Goal: Task Accomplishment & Management: Complete application form

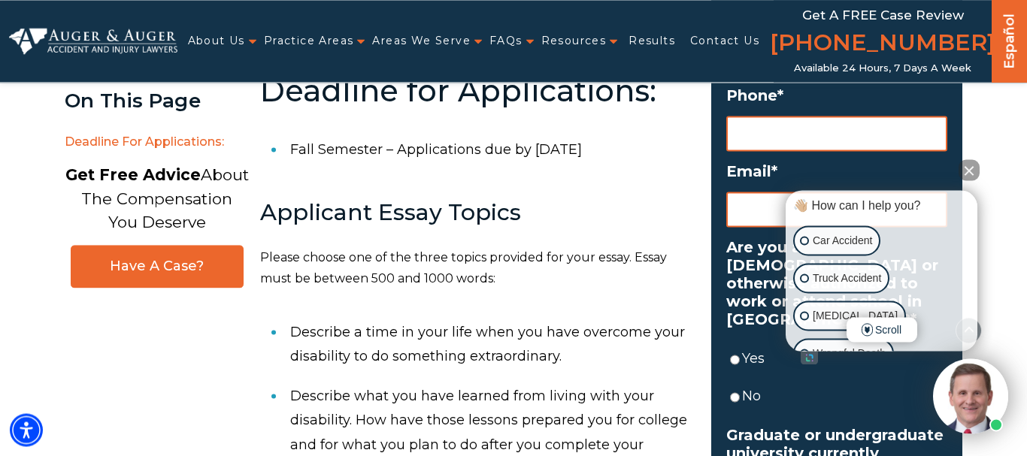
scroll to position [814, 0]
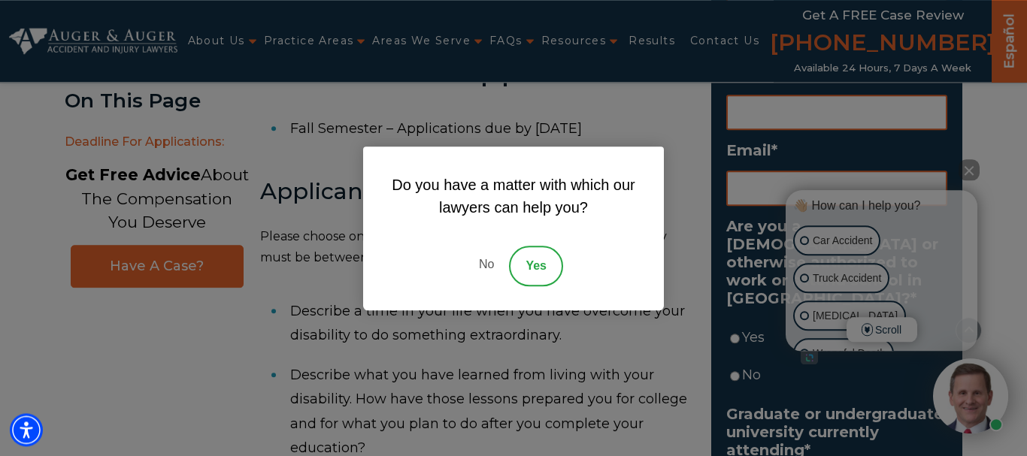
click at [489, 260] on link "No" at bounding box center [486, 266] width 45 height 41
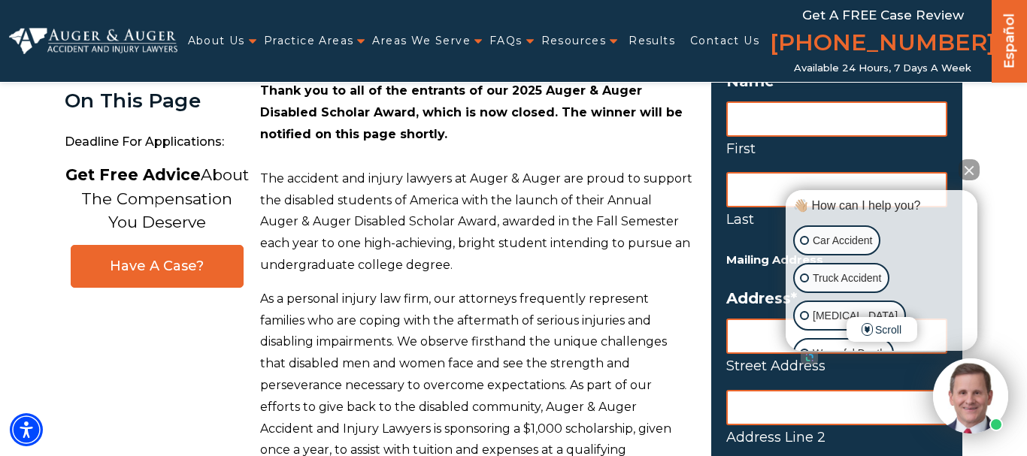
scroll to position [0, 0]
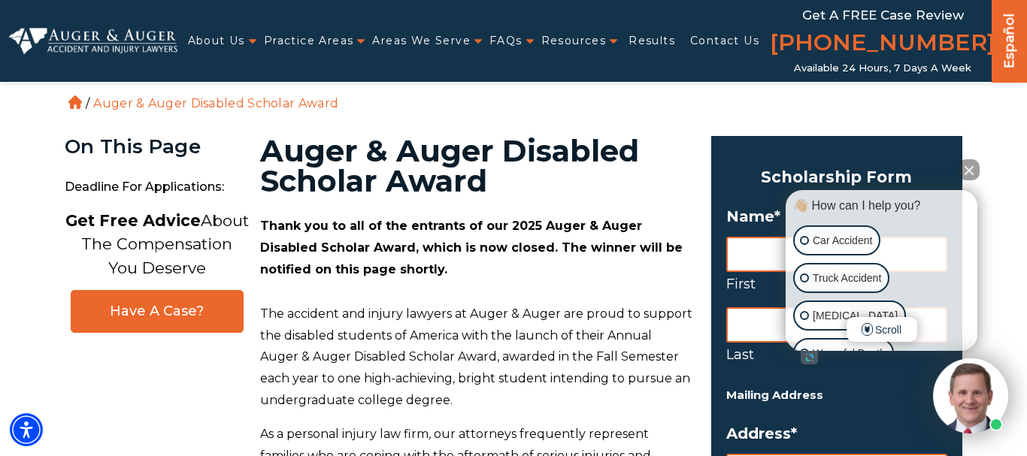
click at [970, 169] on button "Close Intaker Chat Widget" at bounding box center [969, 169] width 21 height 21
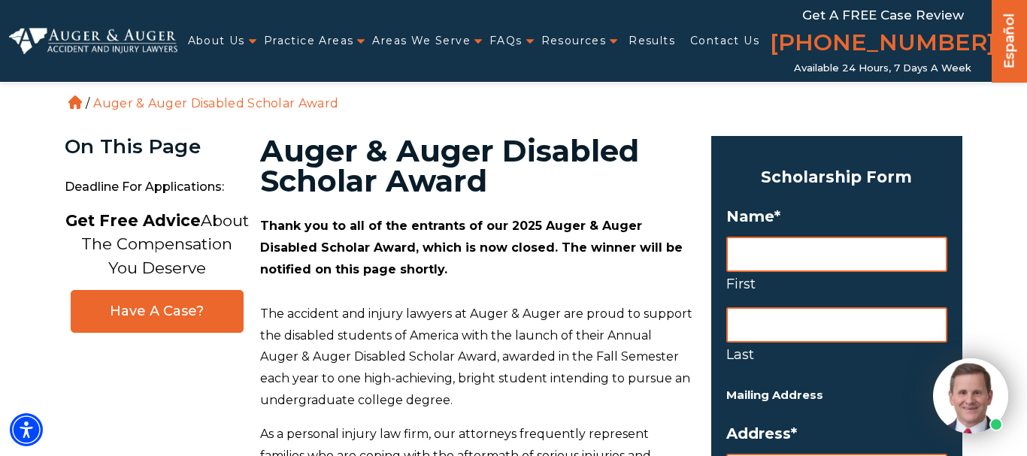
click at [835, 266] on input "First" at bounding box center [836, 254] width 221 height 35
type input "shirrah"
type input "painter"
type input "[STREET_ADDRESS][PERSON_NAME]"
type input "[GEOGRAPHIC_DATA]"
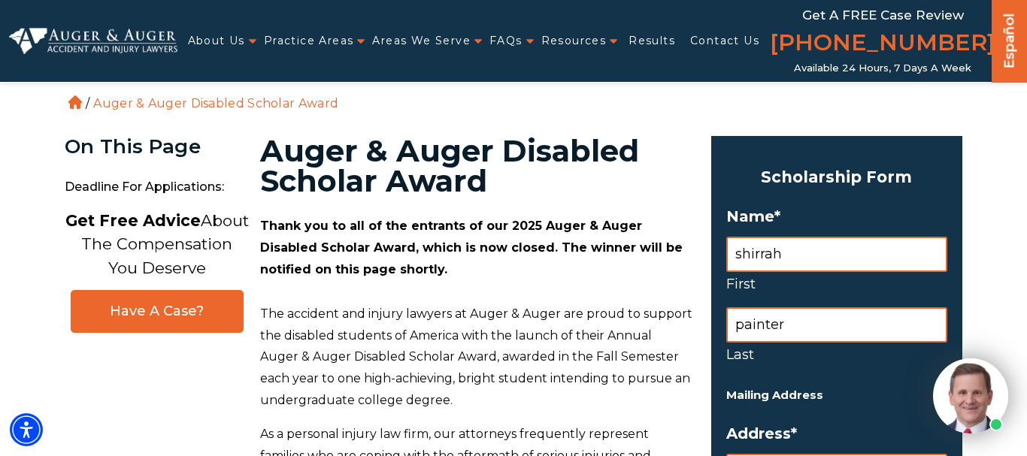
type input "FL"
type input "32205"
select select "US [GEOGRAPHIC_DATA]"
type input "[EMAIL_ADDRESS][DOMAIN_NAME]"
type input "[PERSON_NAME]"
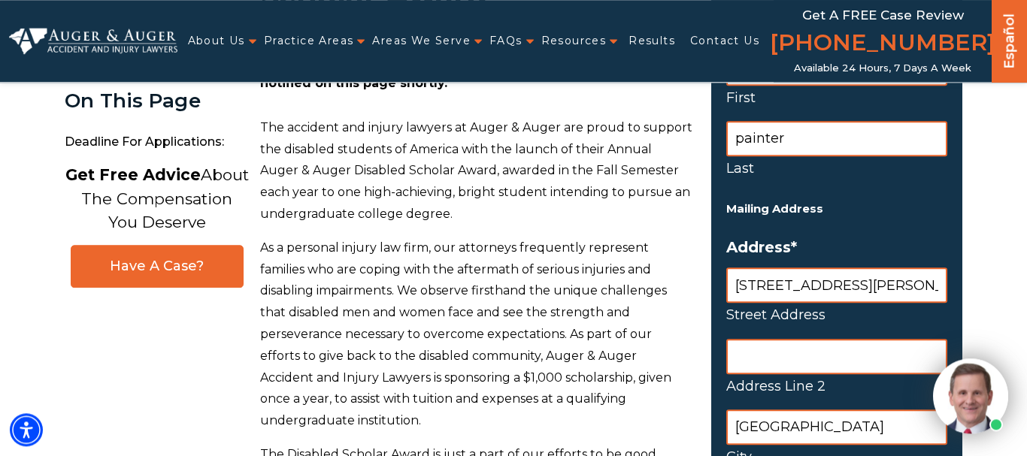
scroll to position [192, 0]
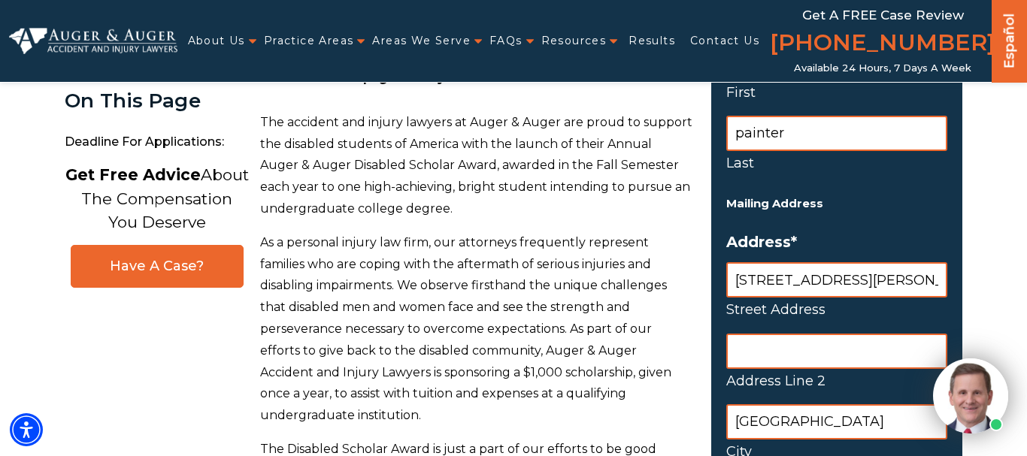
click at [781, 363] on input "Address Line 2" at bounding box center [836, 351] width 221 height 35
type input "536"
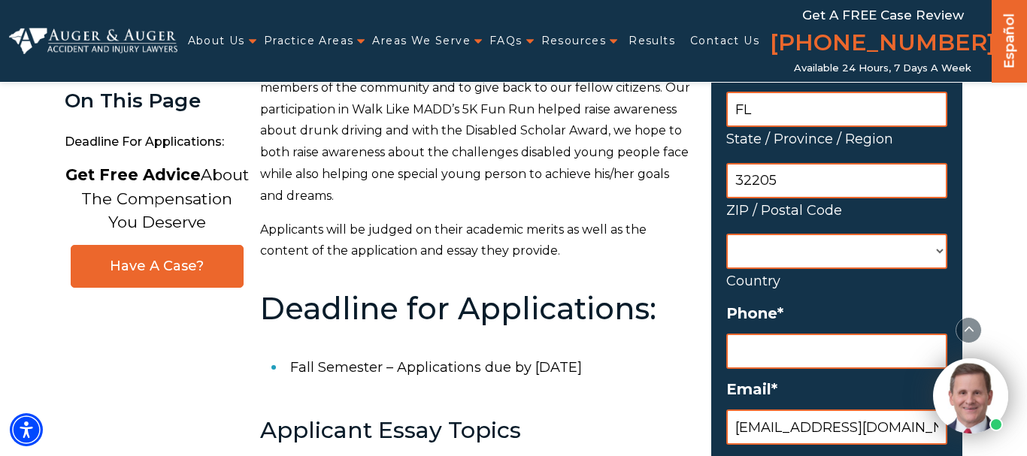
scroll to position [614, 0]
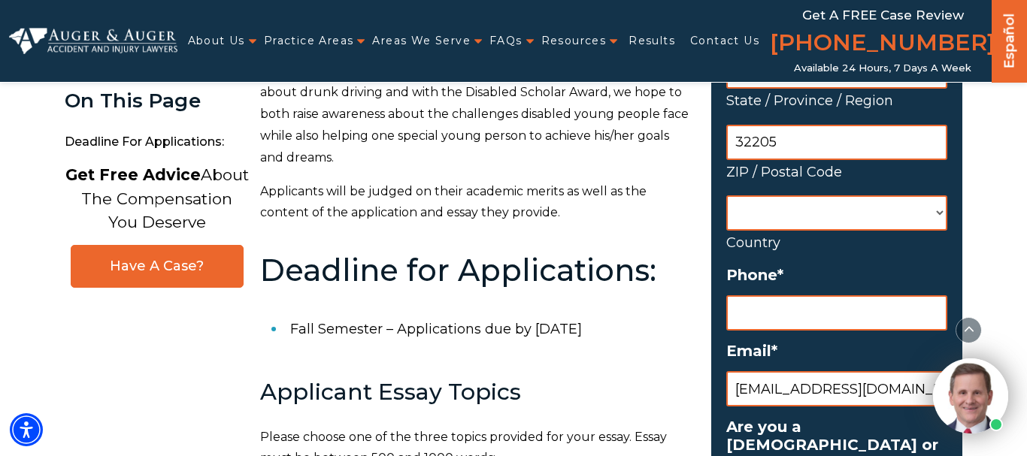
click at [726, 195] on select "[GEOGRAPHIC_DATA] [GEOGRAPHIC_DATA] [GEOGRAPHIC_DATA] [US_STATE] [GEOGRAPHIC_DA…" at bounding box center [836, 212] width 221 height 35
select select "[GEOGRAPHIC_DATA]"
click option "[GEOGRAPHIC_DATA]" at bounding box center [0, 0] width 0 height 0
click at [838, 307] on input "(___) ___-____" at bounding box center [836, 312] width 221 height 35
type input "[PHONE_NUMBER]"
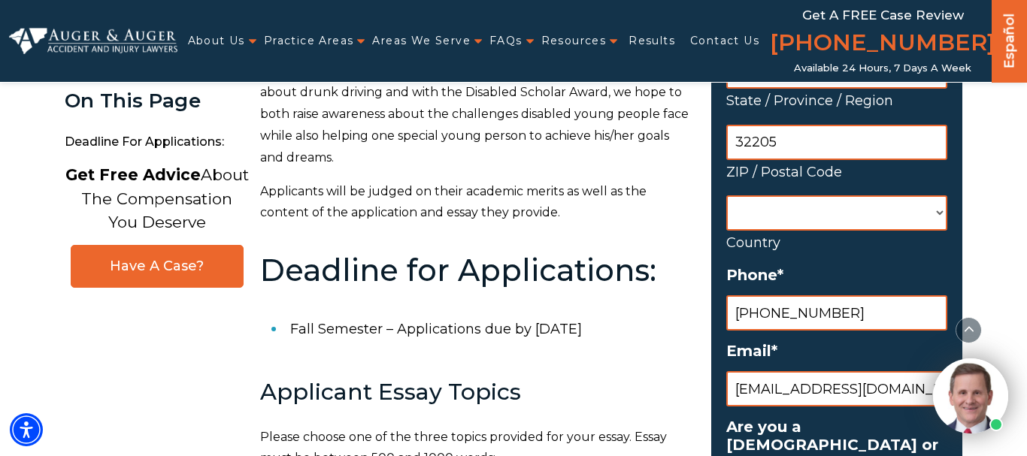
click at [844, 423] on label "Are you a [DEMOGRAPHIC_DATA] or otherwise authorized to work or attend school i…" at bounding box center [836, 463] width 221 height 90
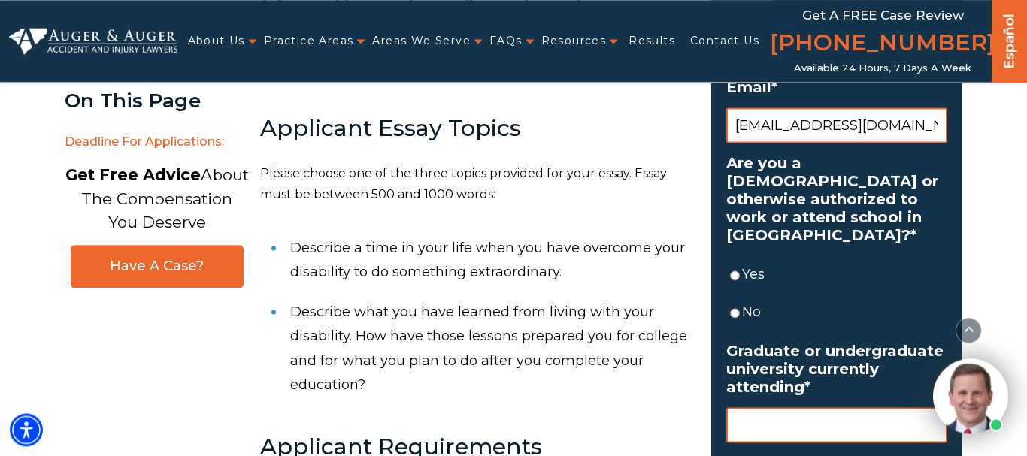
scroll to position [920, 0]
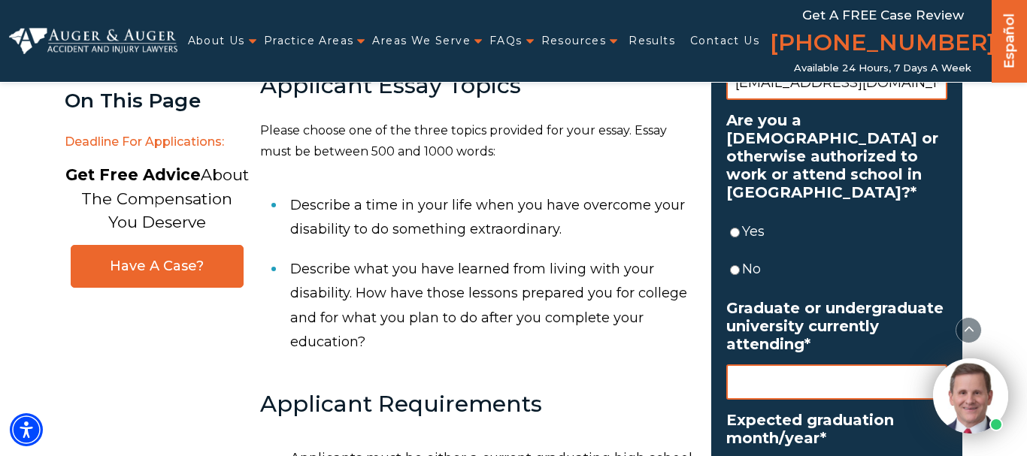
click at [738, 235] on input "Yes" at bounding box center [735, 232] width 10 height 35
radio input "true"
click at [763, 377] on input "Graduate or undergraduate university currently attending *" at bounding box center [836, 382] width 221 height 35
type input "southern [US_STATE][GEOGRAPHIC_DATA]"
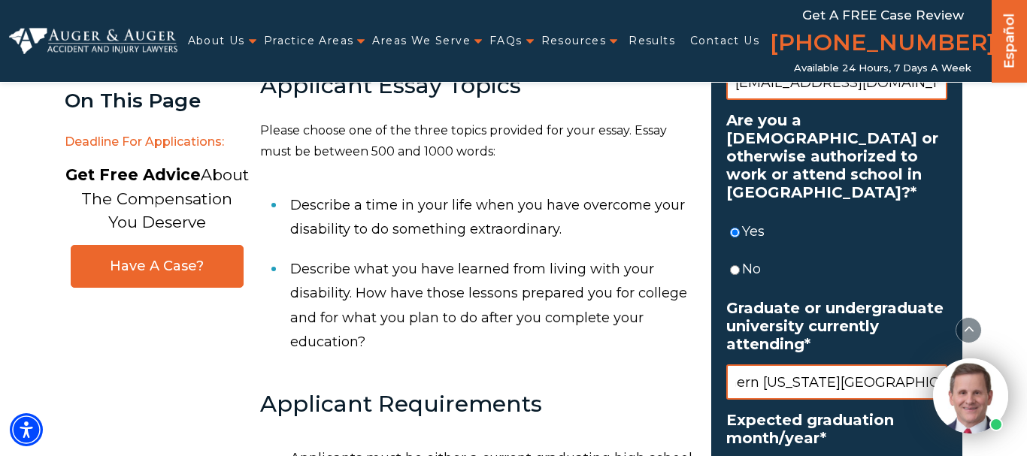
click at [779, 432] on label "Expected graduation month/year *" at bounding box center [836, 429] width 221 height 36
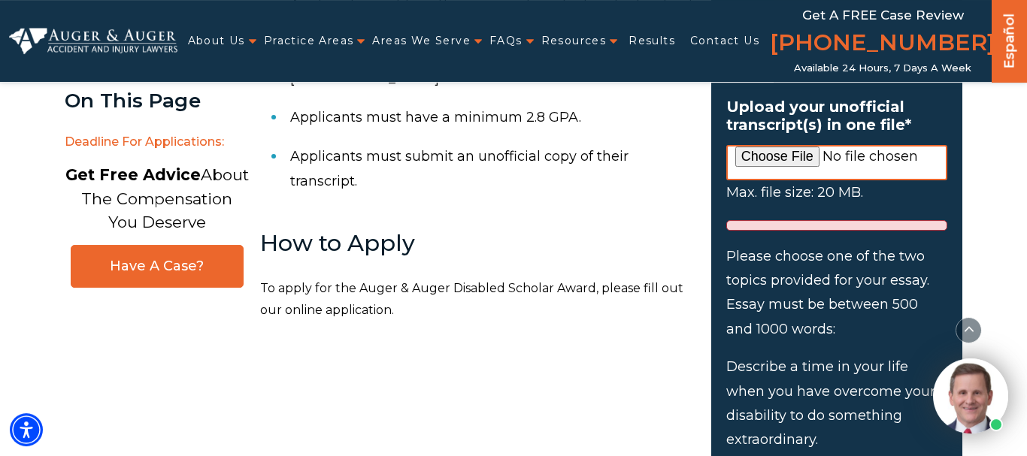
scroll to position [1364, 0]
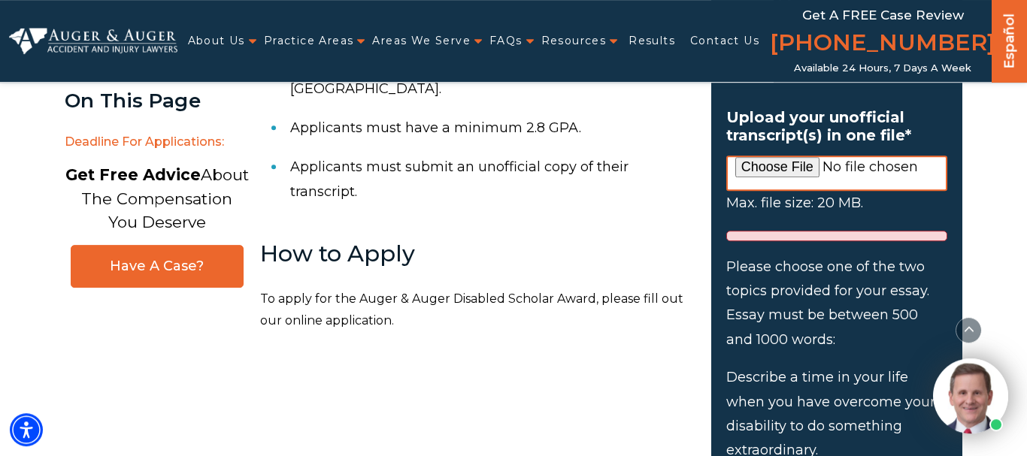
type input "06/2027"
click at [878, 353] on li "Please choose one of the two topics provided for your essay. Essay must be betw…" at bounding box center [836, 432] width 221 height 354
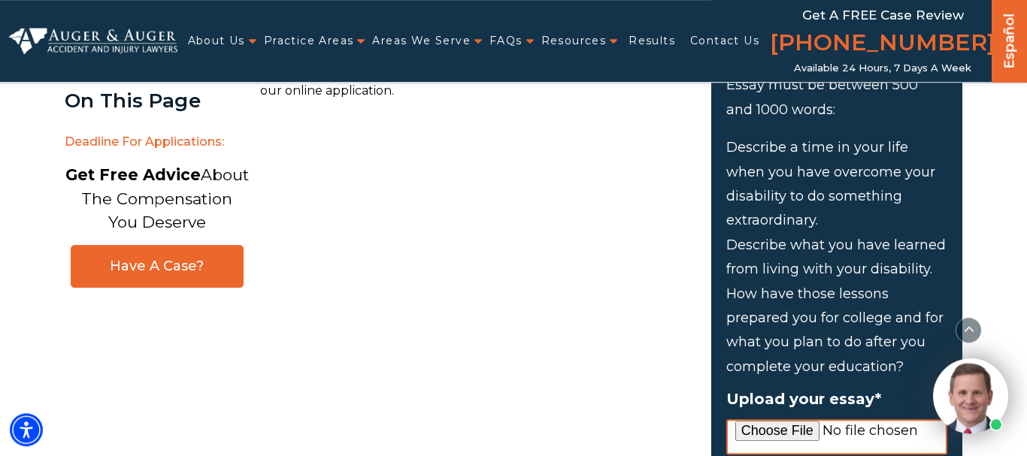
scroll to position [1632, 0]
